Goal: Use online tool/utility: Utilize a website feature to perform a specific function

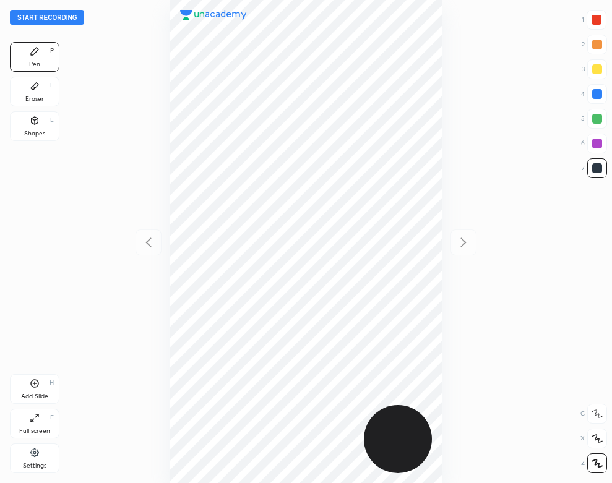
scroll to position [483, 414]
click at [29, 463] on div "Settings" at bounding box center [35, 466] width 24 height 6
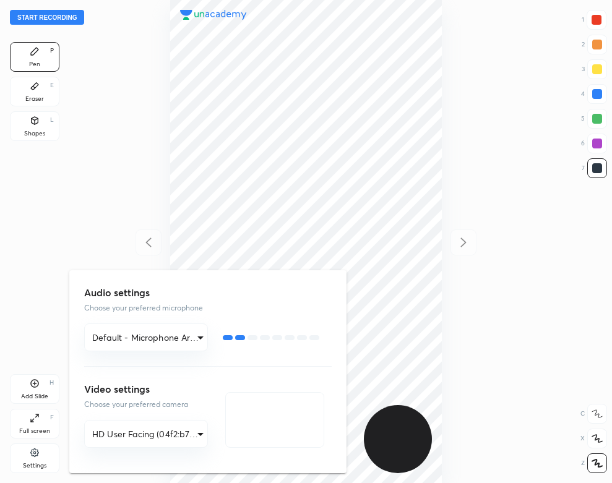
click at [111, 98] on div at bounding box center [306, 241] width 612 height 483
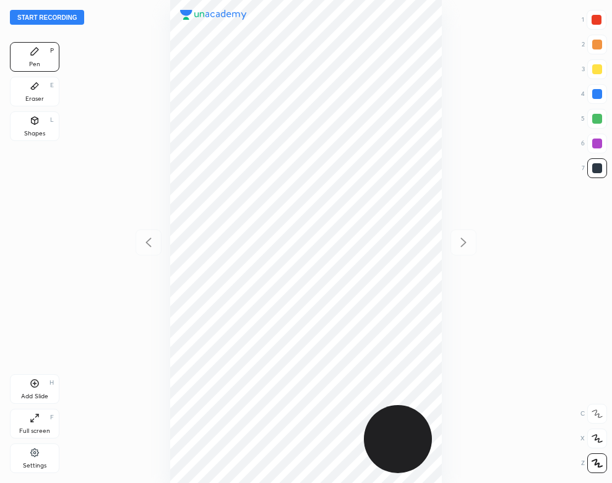
click at [37, 458] on icon at bounding box center [35, 452] width 10 height 11
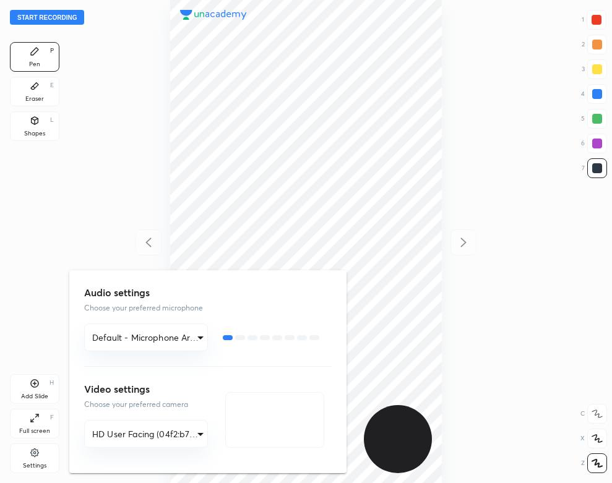
click at [127, 30] on div at bounding box center [306, 241] width 612 height 483
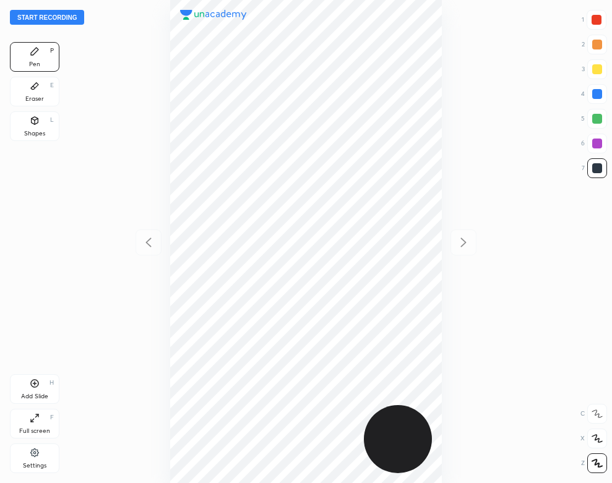
click at [66, 14] on button "Start recording" at bounding box center [47, 17] width 74 height 15
click at [30, 127] on div "Shapes L" at bounding box center [34, 126] width 49 height 30
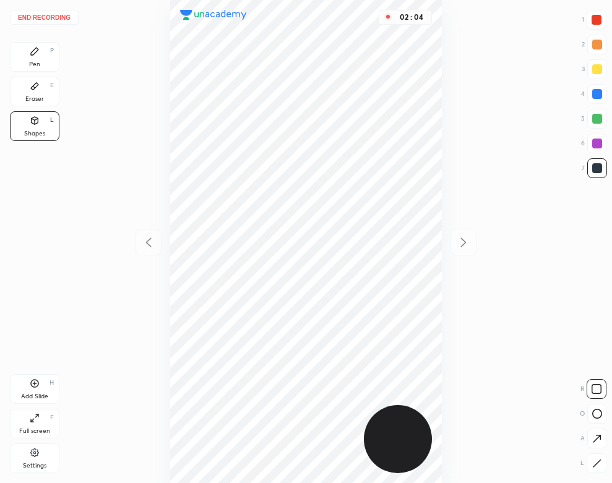
click at [27, 48] on div "Pen P" at bounding box center [34, 57] width 49 height 30
click at [49, 14] on button "End recording" at bounding box center [44, 17] width 69 height 15
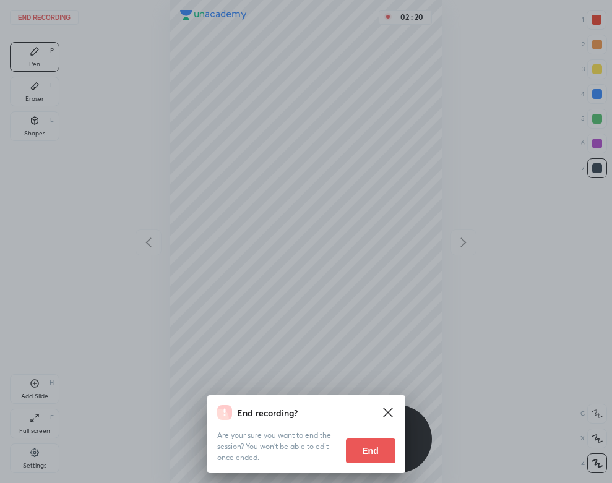
click at [374, 445] on button "End" at bounding box center [370, 451] width 49 height 25
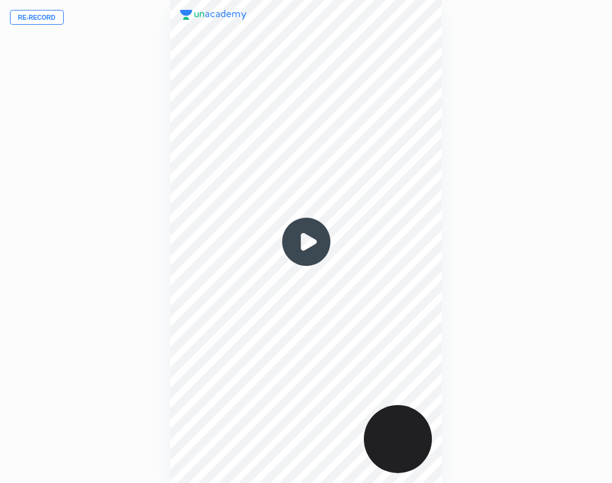
click at [307, 225] on img at bounding box center [305, 241] width 59 height 59
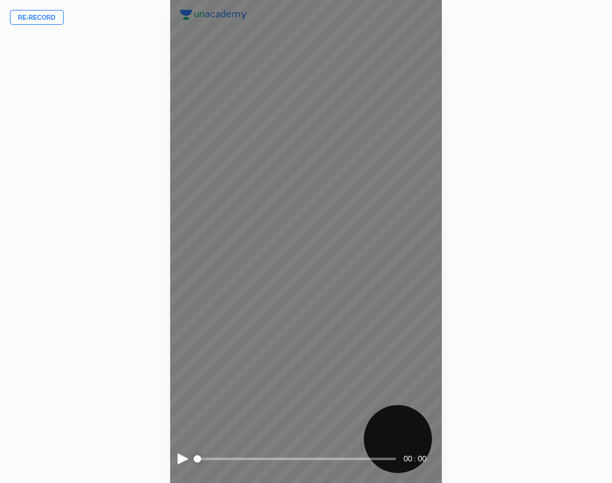
click at [179, 455] on div at bounding box center [183, 458] width 11 height 11
